Goal: Find specific page/section: Find specific page/section

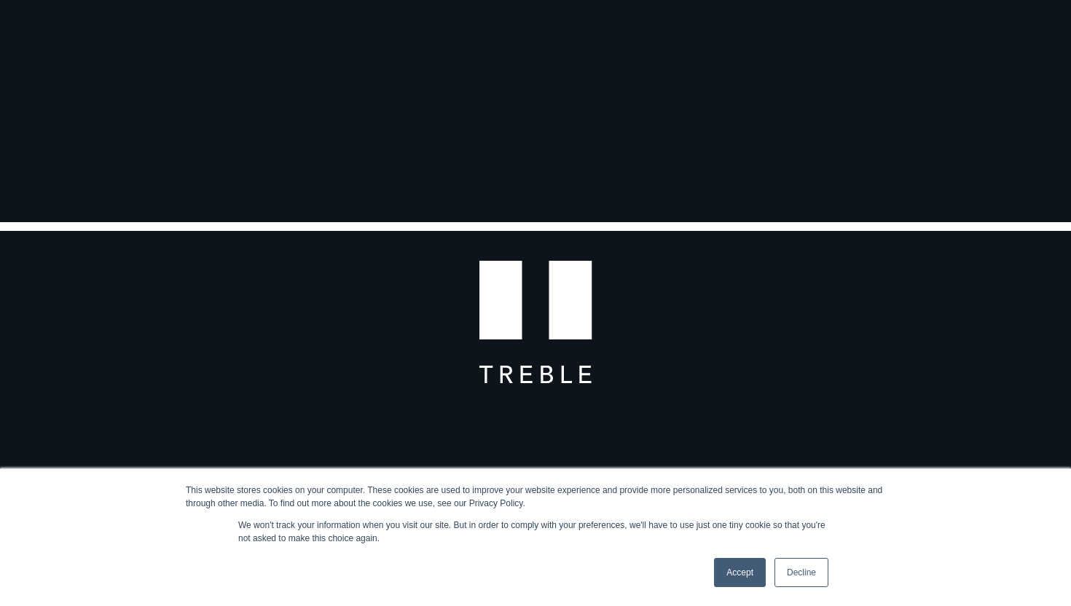
click at [746, 575] on link "Accept" at bounding box center [740, 572] width 52 height 29
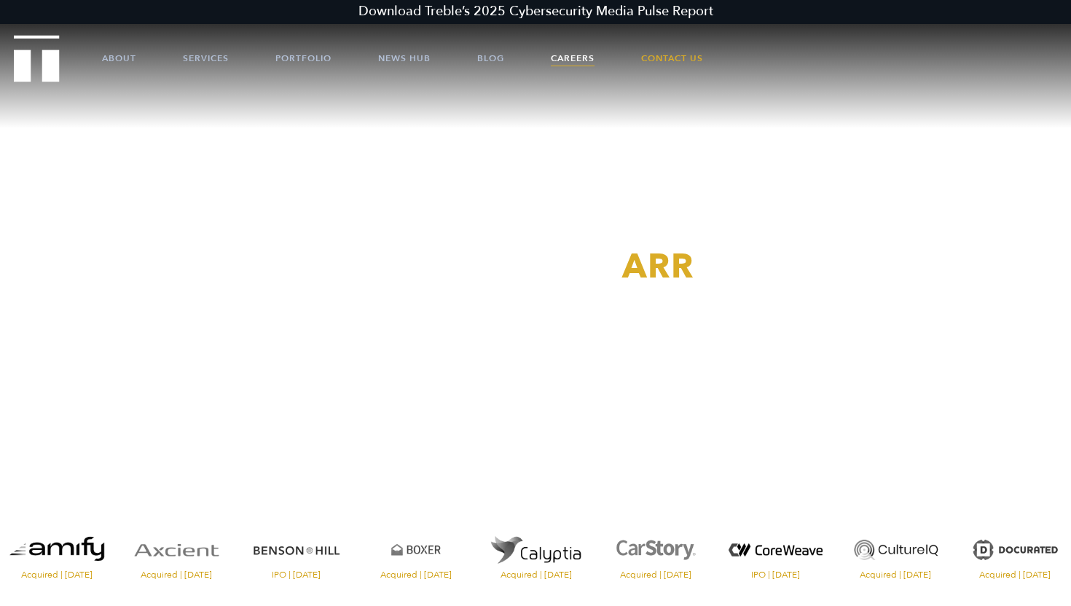
click at [558, 59] on link "Careers" at bounding box center [573, 58] width 44 height 44
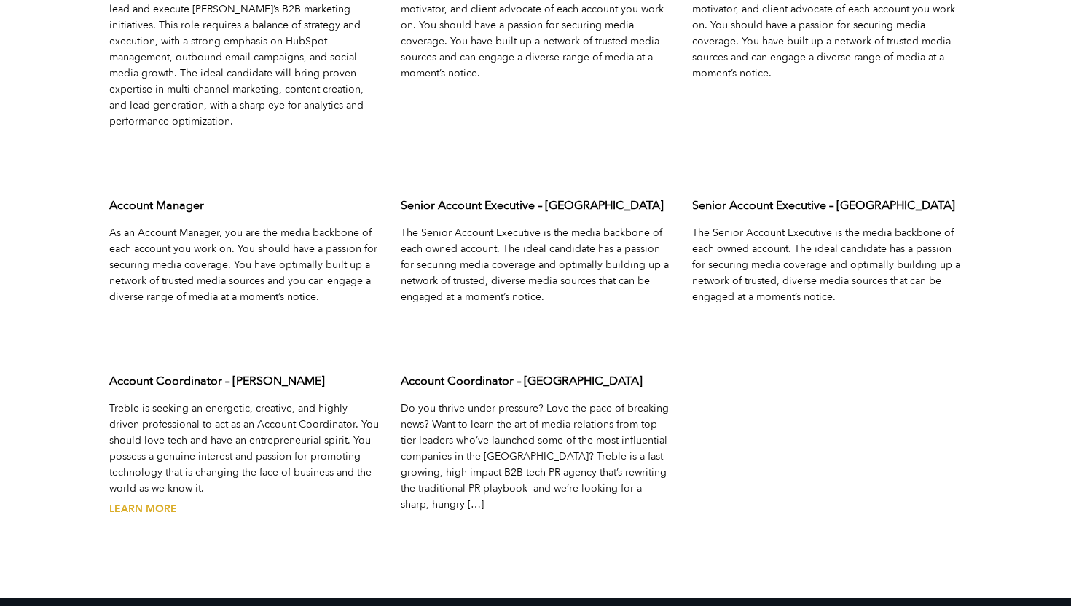
scroll to position [4776, 0]
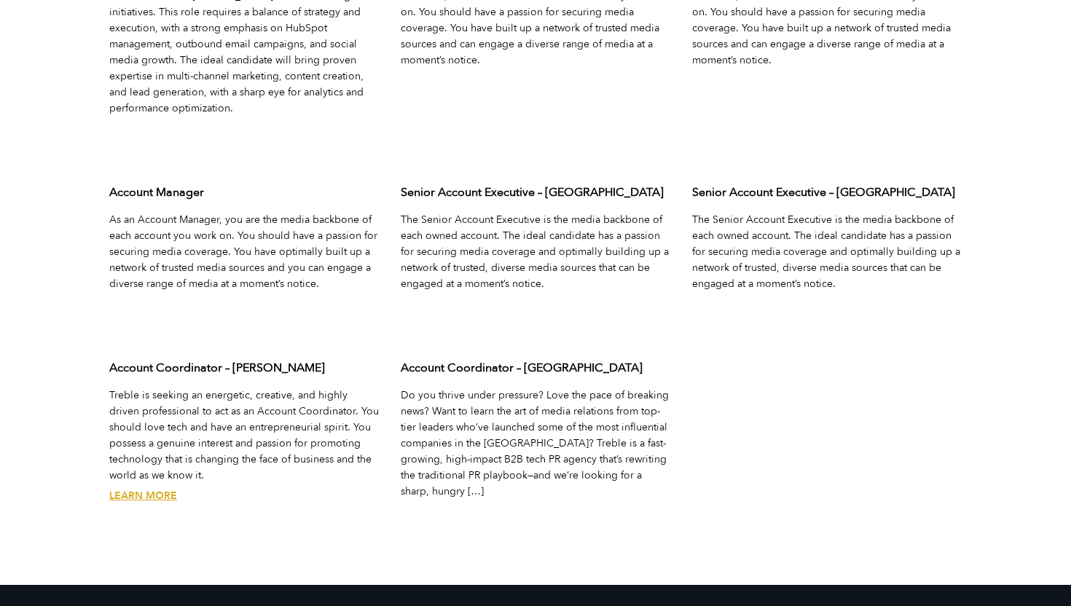
click at [151, 489] on link "Learn More" at bounding box center [143, 496] width 68 height 14
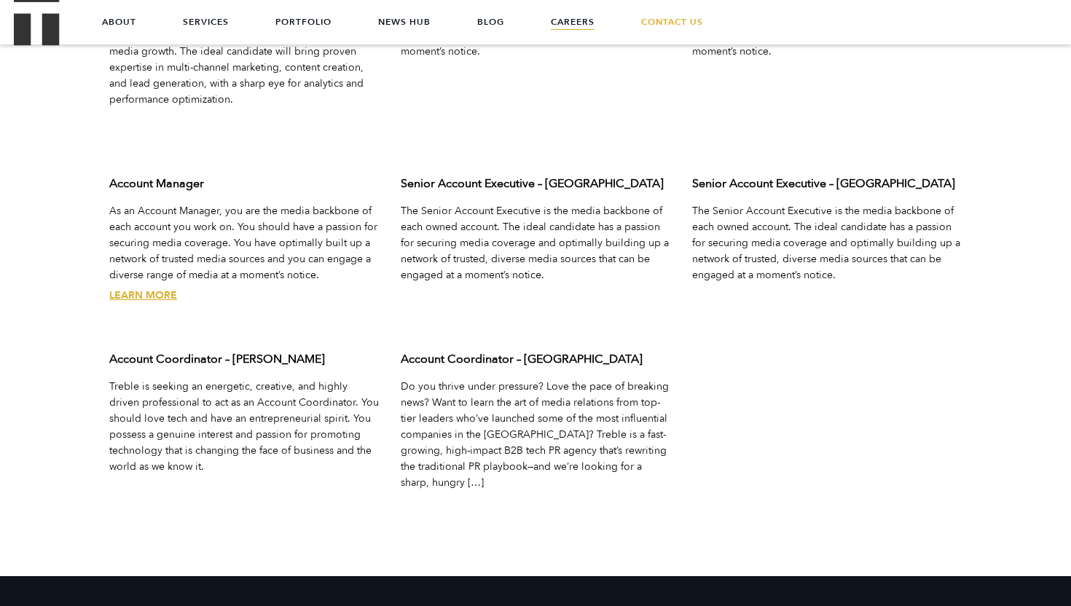
scroll to position [4776, 0]
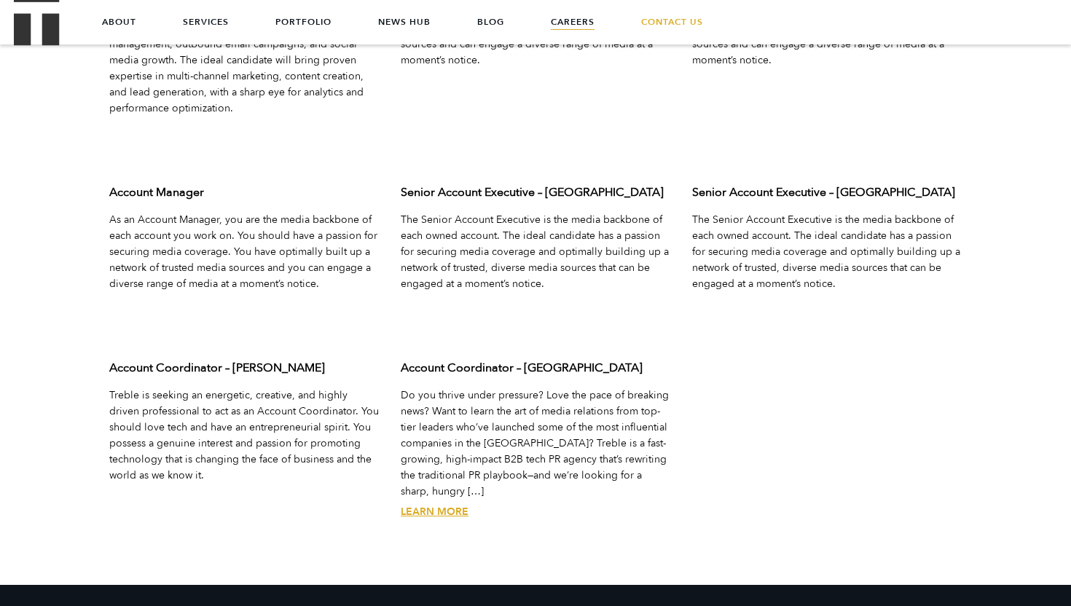
click at [430, 505] on link "Learn More" at bounding box center [435, 512] width 68 height 14
